Goal: Find specific page/section: Find specific page/section

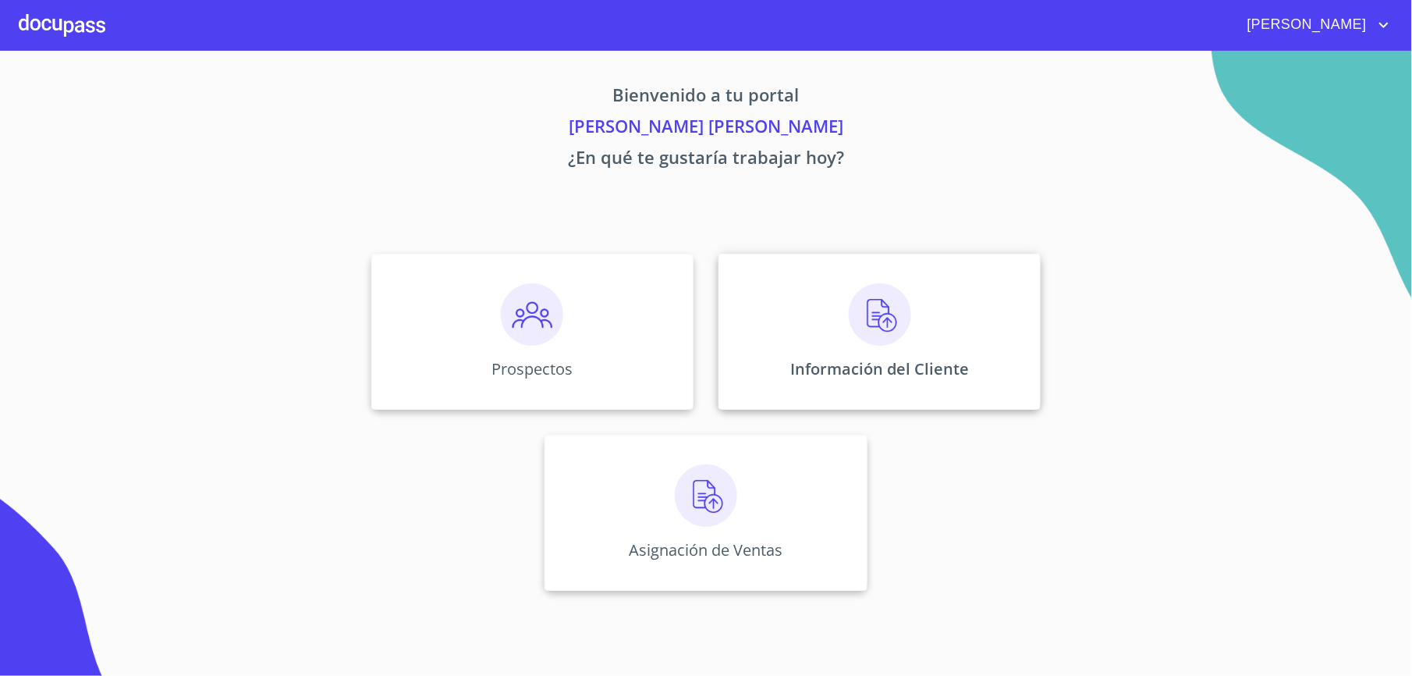
click at [886, 319] on img at bounding box center [880, 314] width 62 height 62
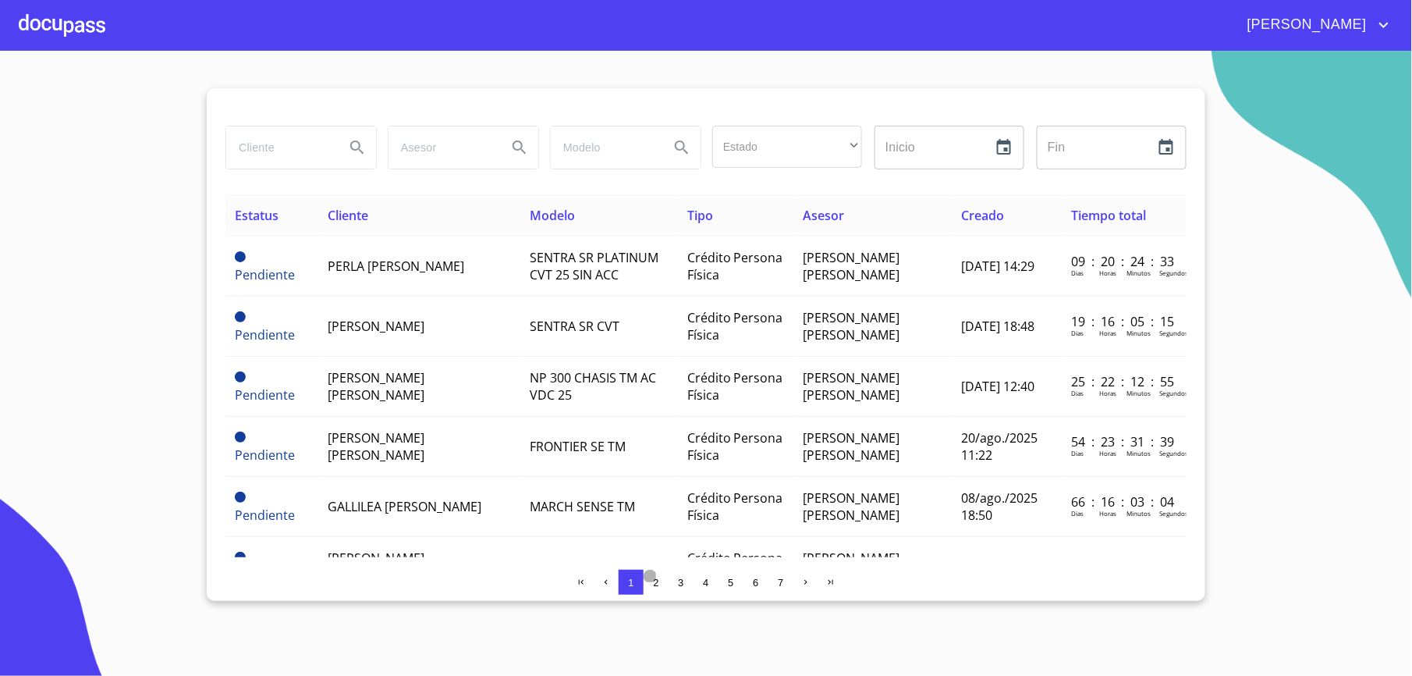
click at [656, 585] on span "2" at bounding box center [655, 583] width 5 height 12
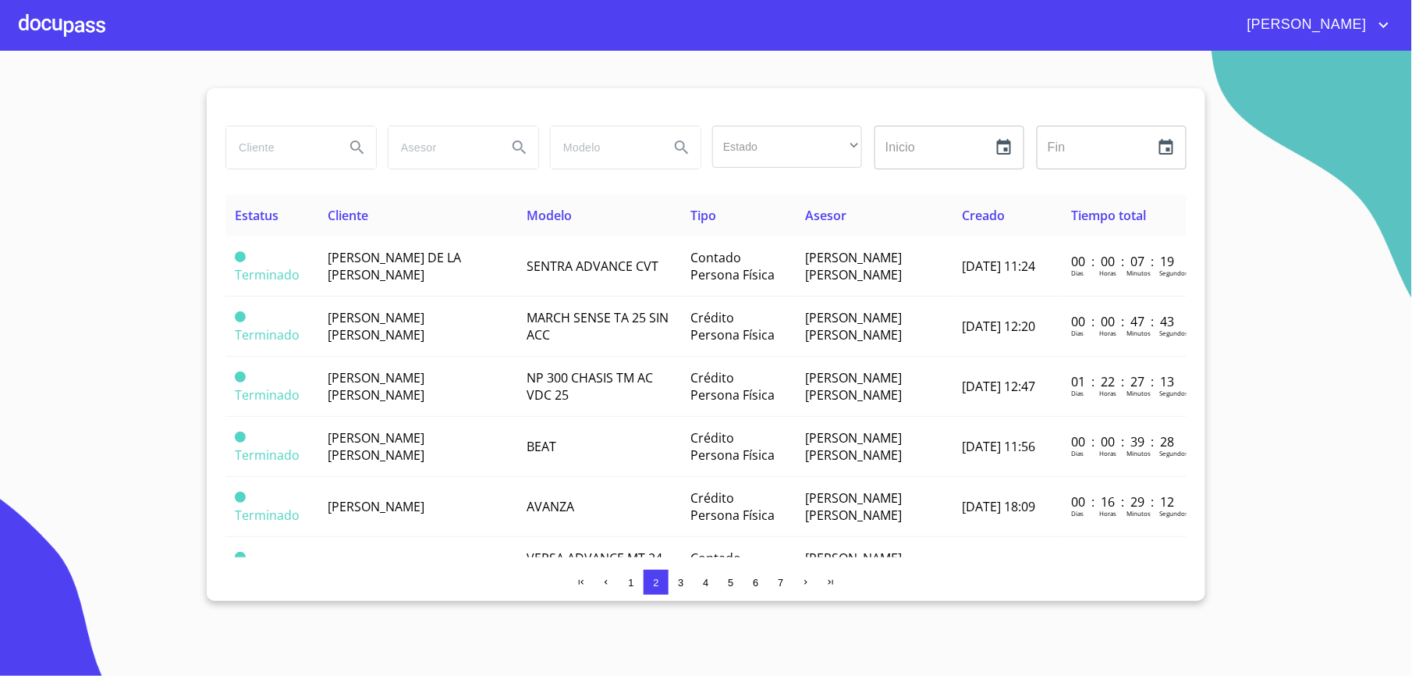
click at [632, 581] on span "1" at bounding box center [630, 583] width 5 height 12
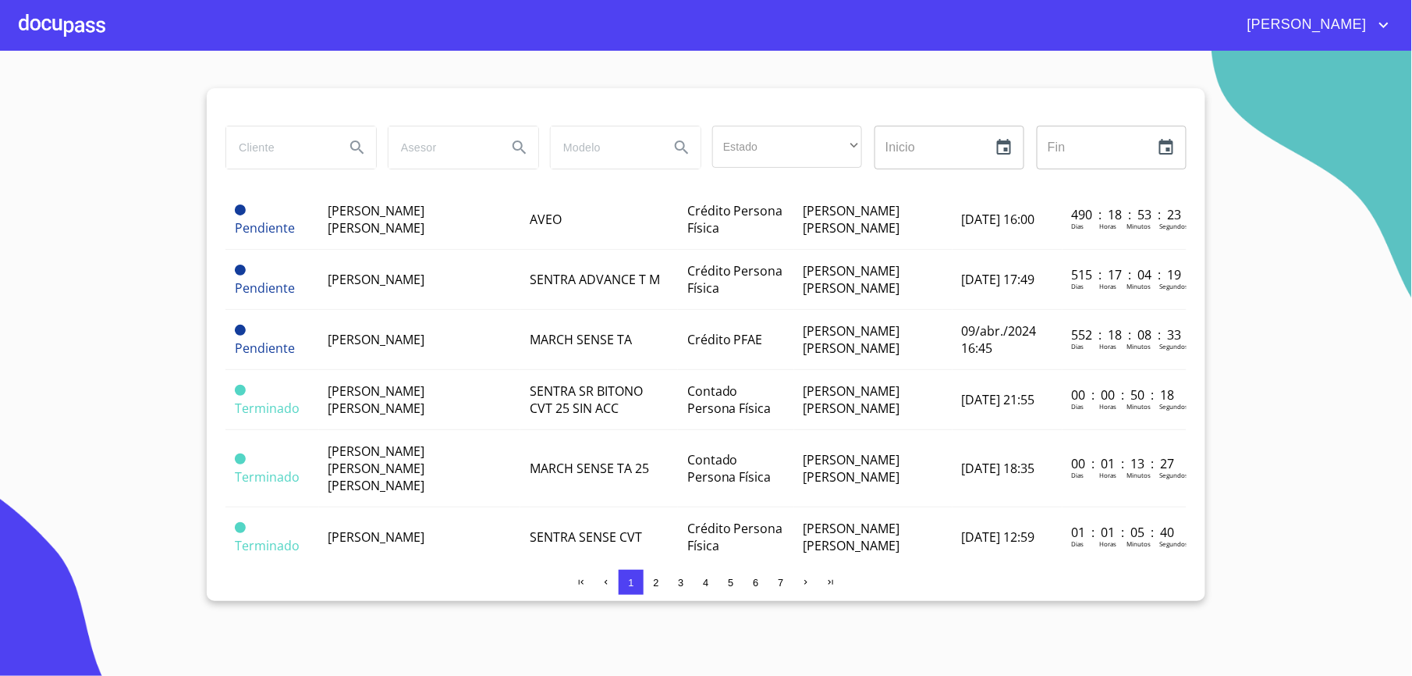
scroll to position [1255, 0]
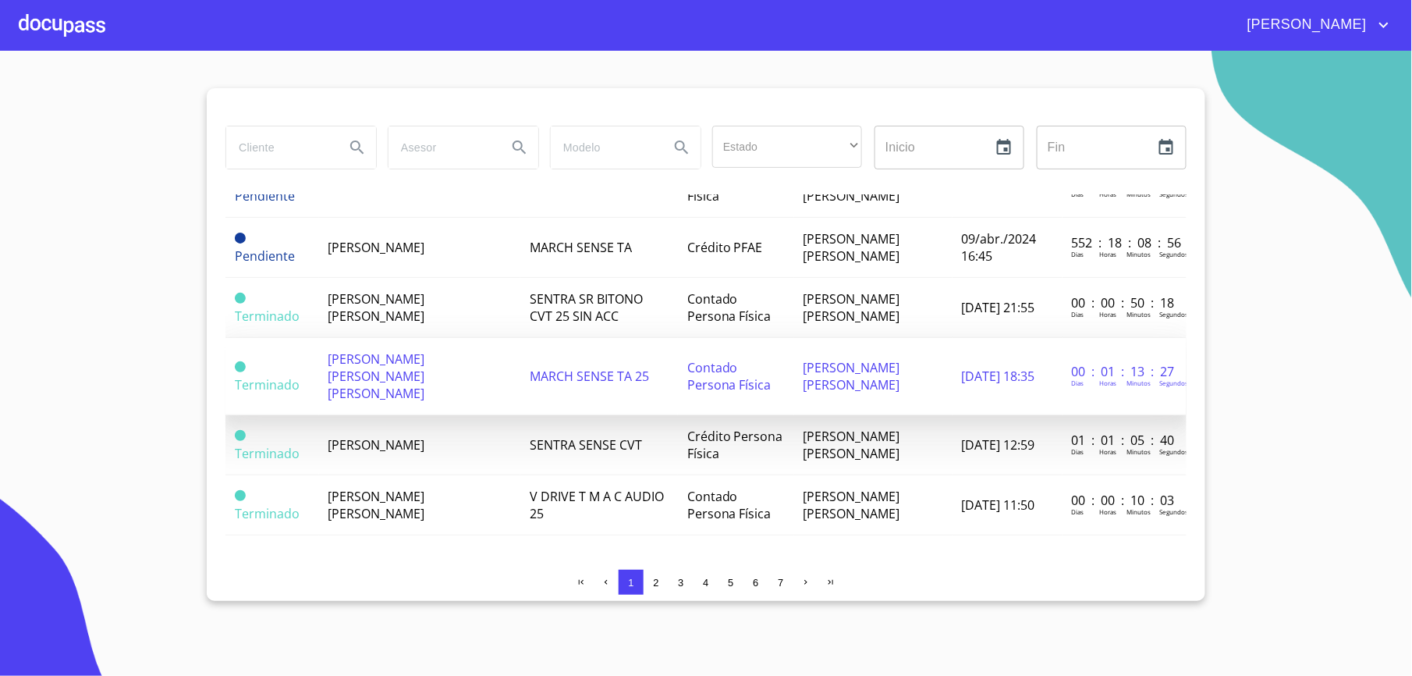
click at [403, 350] on span "[PERSON_NAME] [PERSON_NAME] [PERSON_NAME]" at bounding box center [376, 375] width 97 height 51
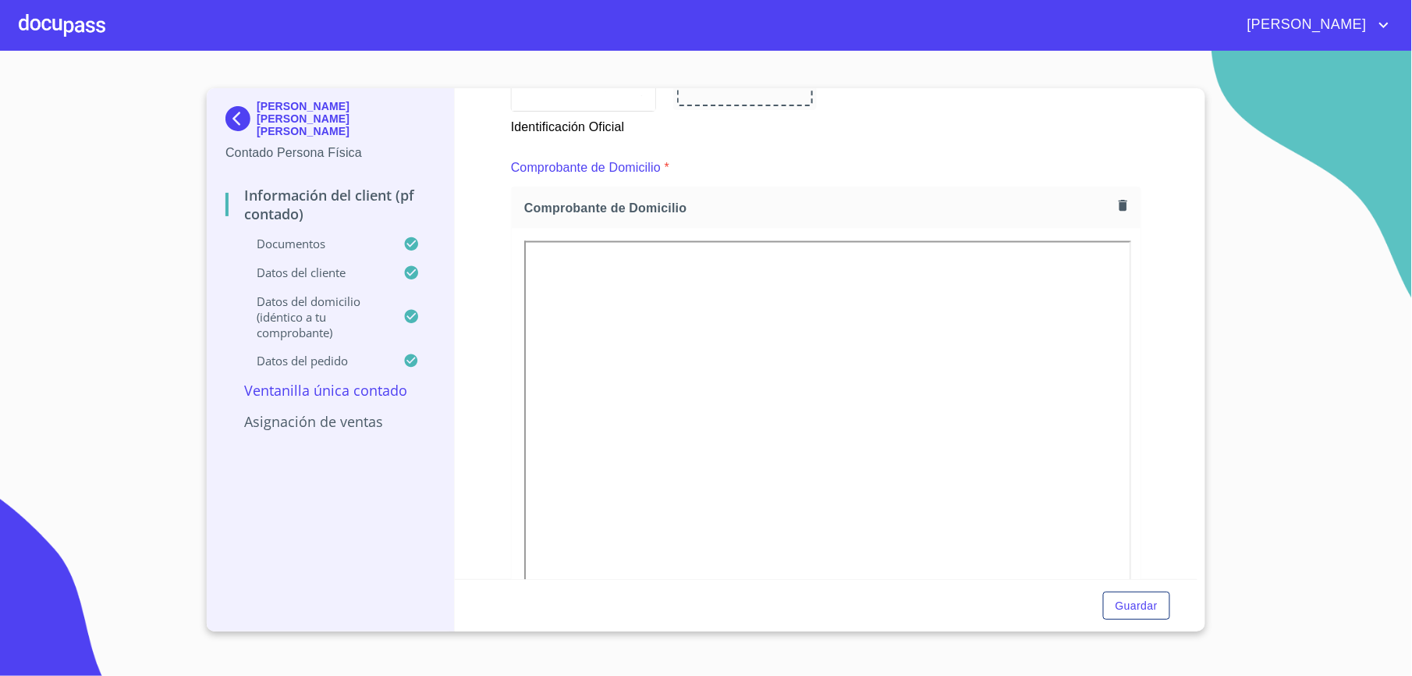
scroll to position [862, 0]
